Goal: Transaction & Acquisition: Download file/media

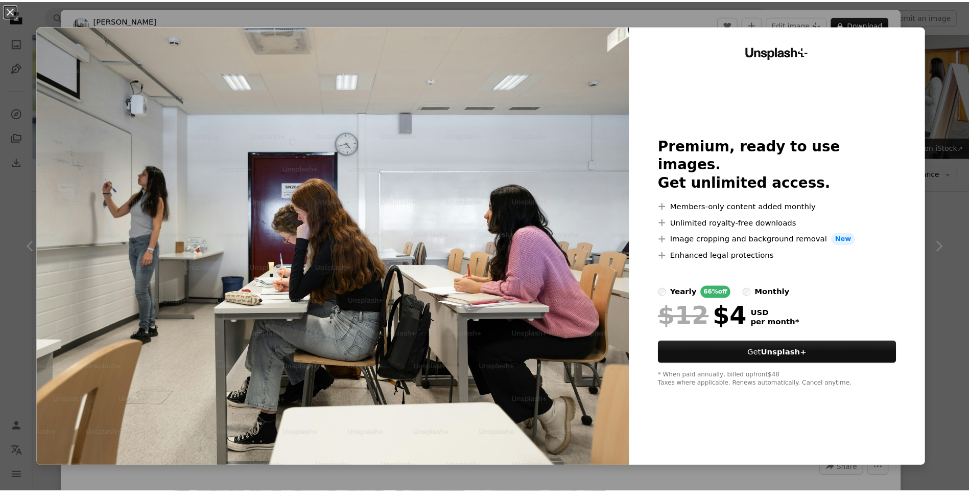
scroll to position [511, 0]
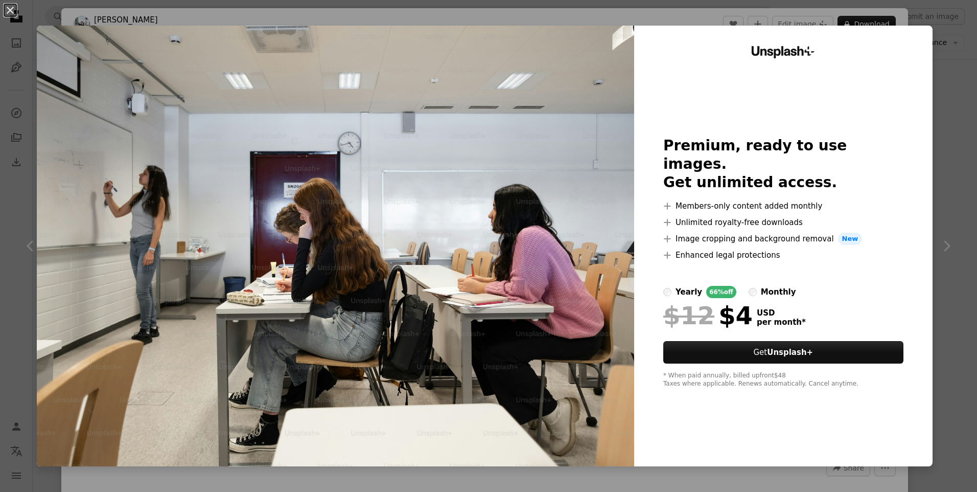
click at [371, 88] on img at bounding box center [335, 246] width 597 height 440
click at [942, 249] on div "An X shape Unsplash+ Premium, ready to use images. Get unlimited access. A plus…" at bounding box center [488, 246] width 977 height 492
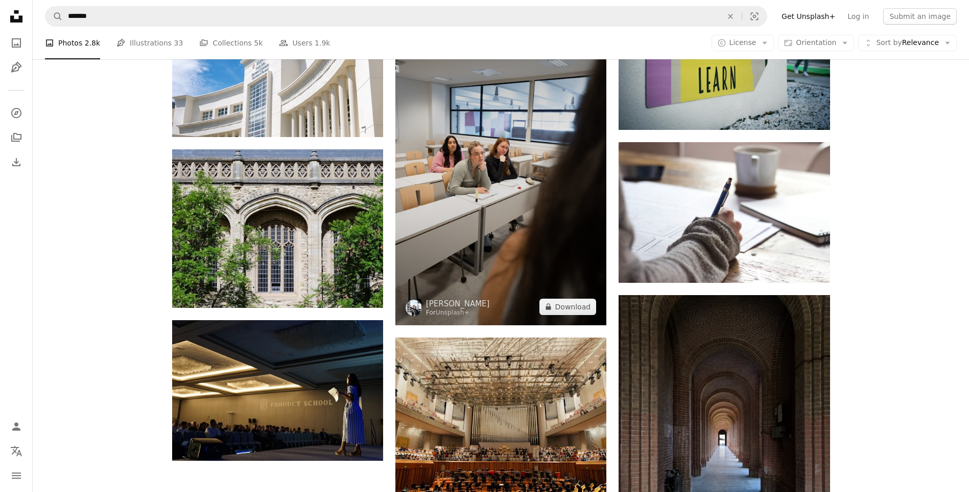
scroll to position [869, 0]
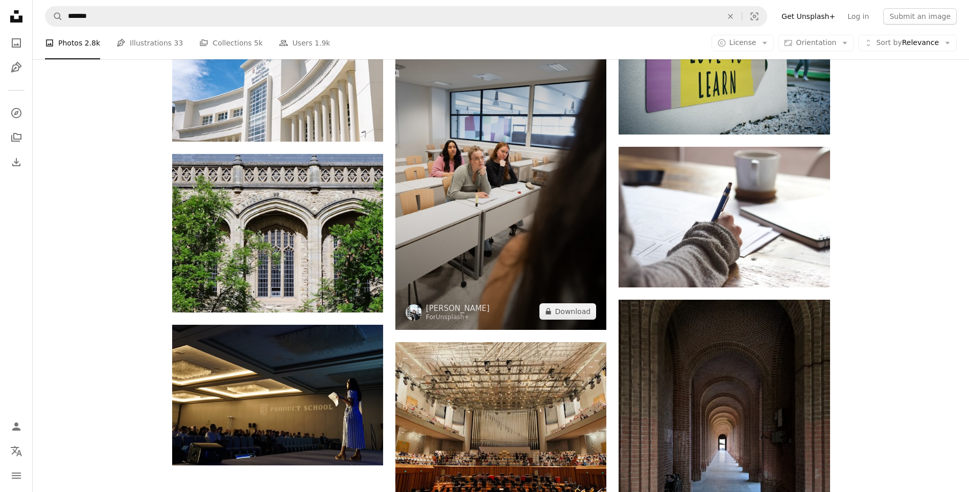
click at [468, 182] on img at bounding box center [501, 171] width 211 height 317
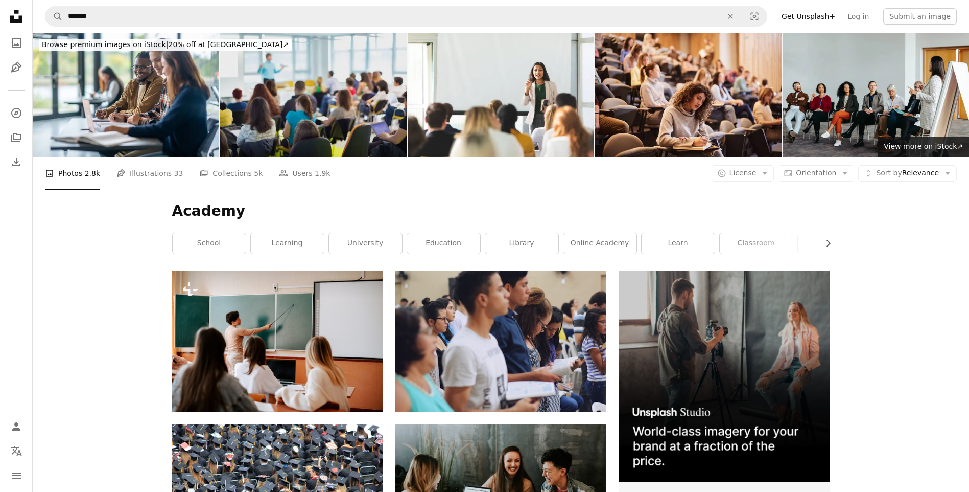
click at [274, 116] on img at bounding box center [313, 95] width 187 height 124
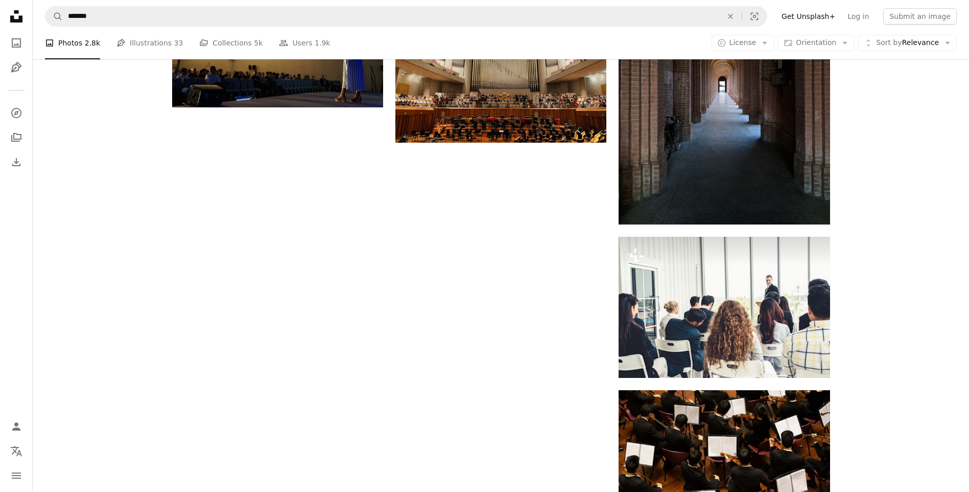
scroll to position [1329, 0]
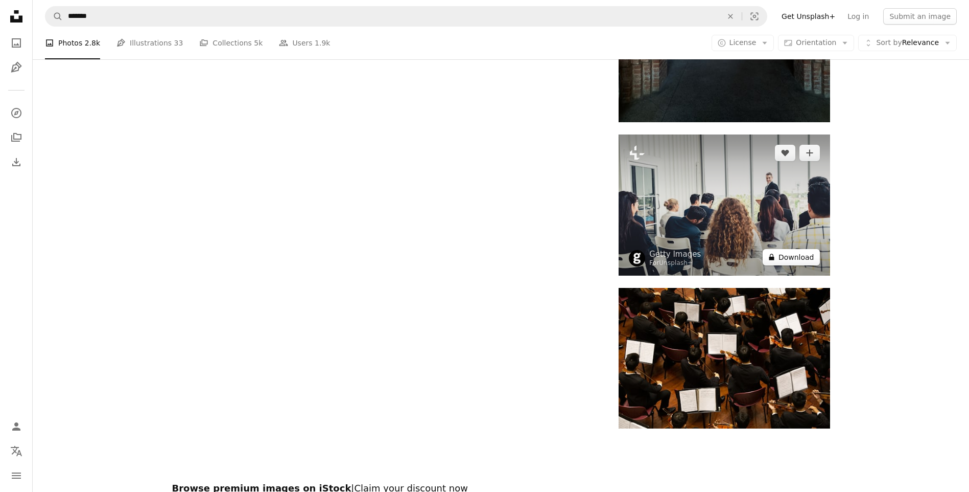
click at [801, 260] on button "A lock Download" at bounding box center [791, 257] width 57 height 16
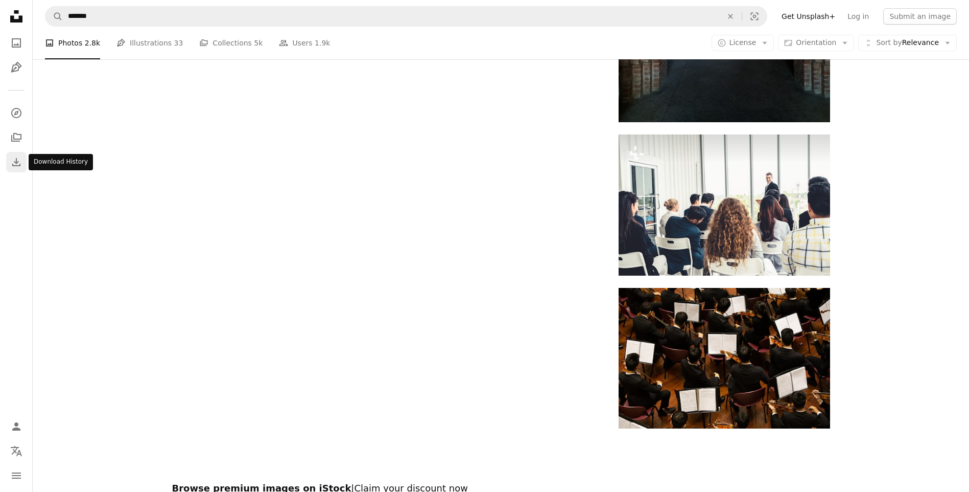
click at [15, 161] on icon "Download" at bounding box center [16, 162] width 12 height 12
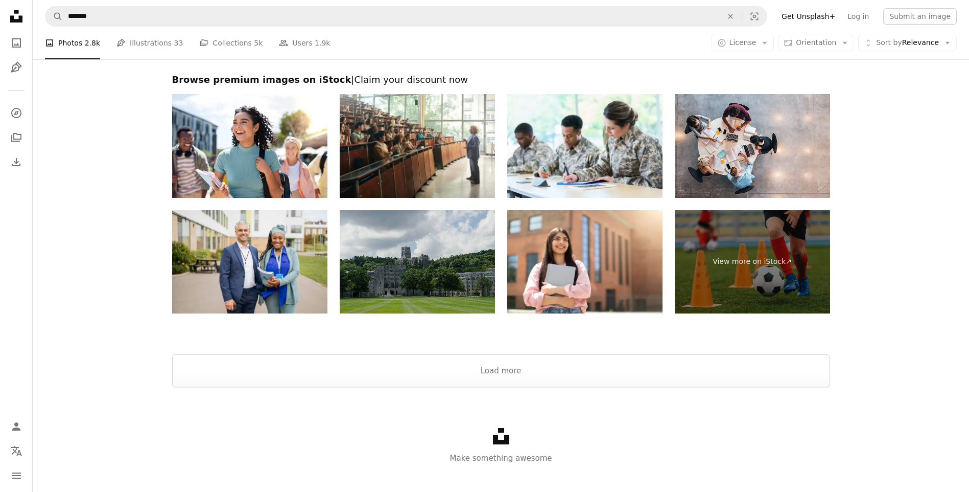
scroll to position [1737, 0]
click at [450, 262] on img at bounding box center [417, 262] width 155 height 104
